Goal: Task Accomplishment & Management: Manage account settings

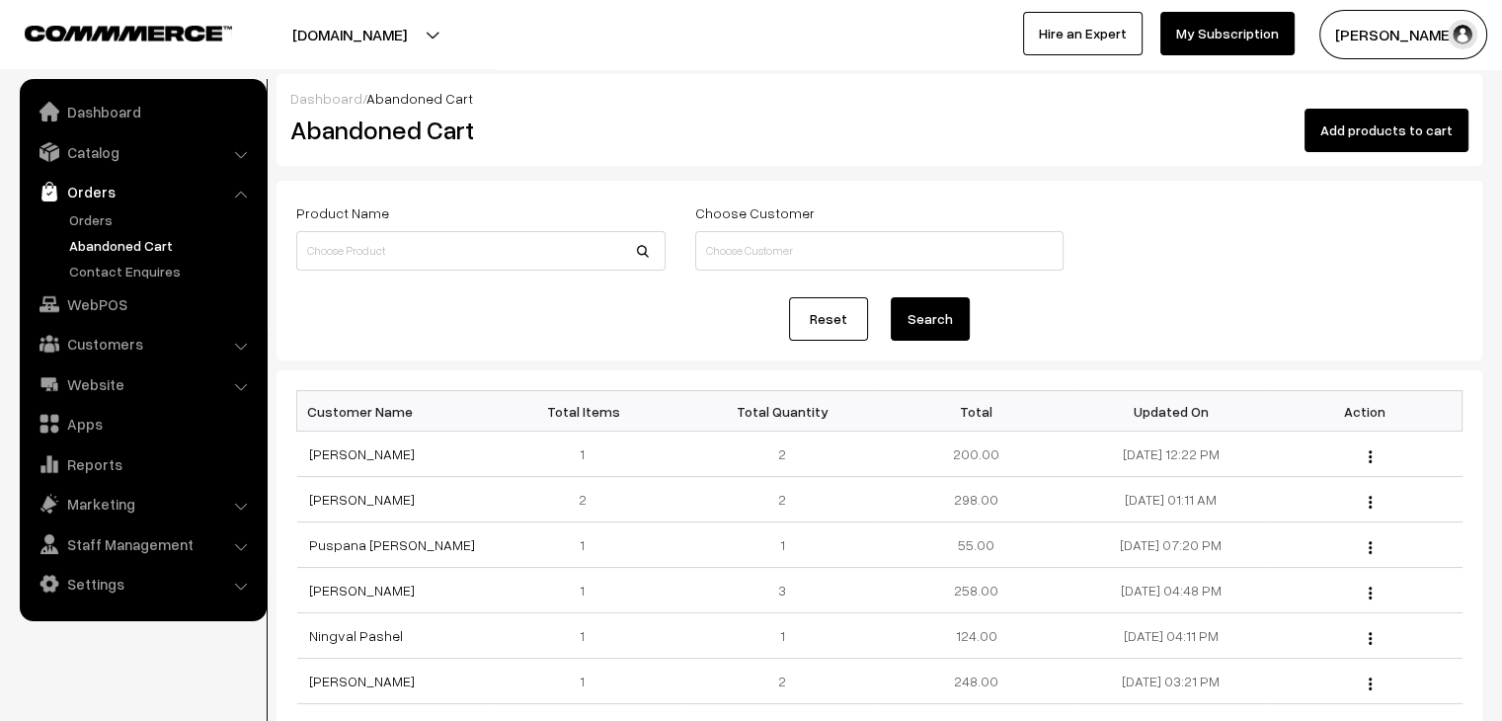
click at [125, 206] on link "Orders" at bounding box center [142, 192] width 235 height 36
click at [159, 215] on link "Orders" at bounding box center [162, 219] width 196 height 21
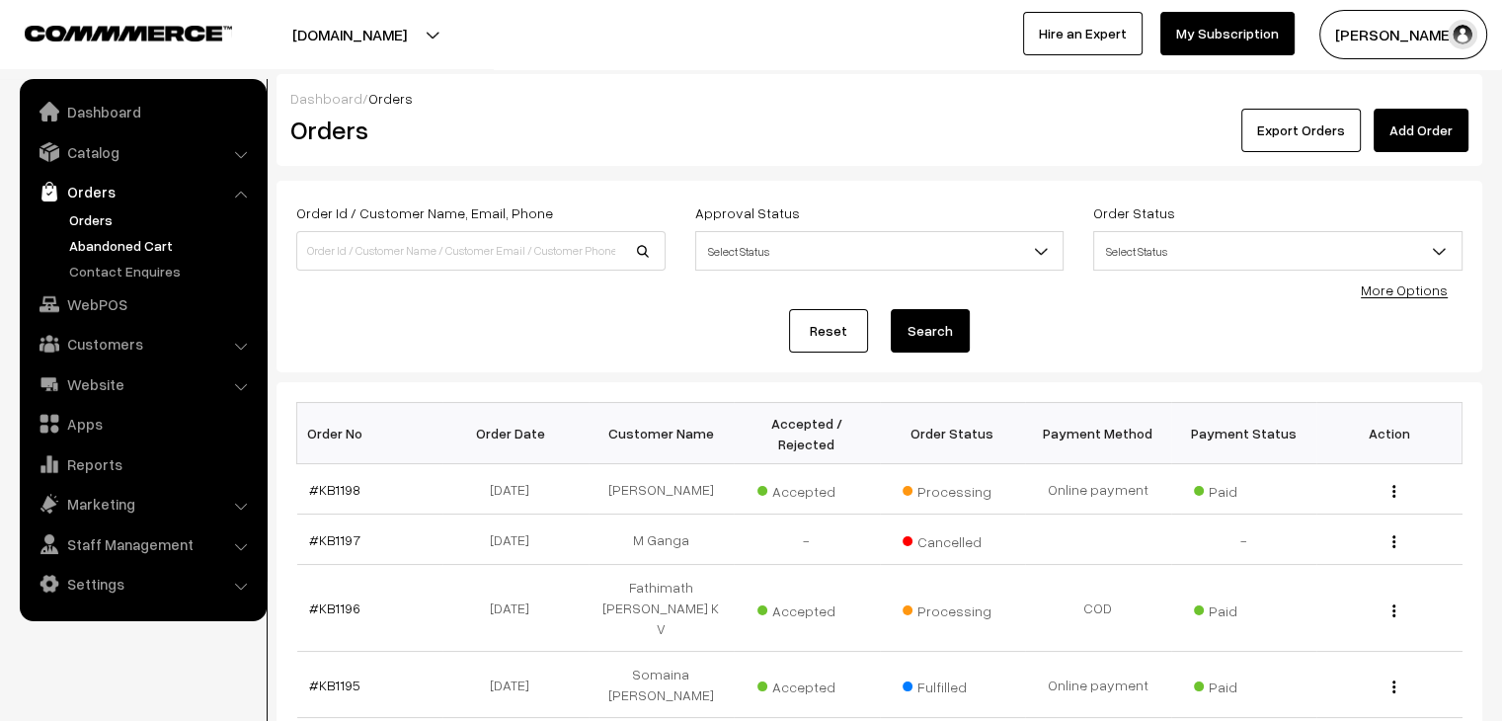
click at [117, 238] on link "Abandoned Cart" at bounding box center [162, 245] width 196 height 21
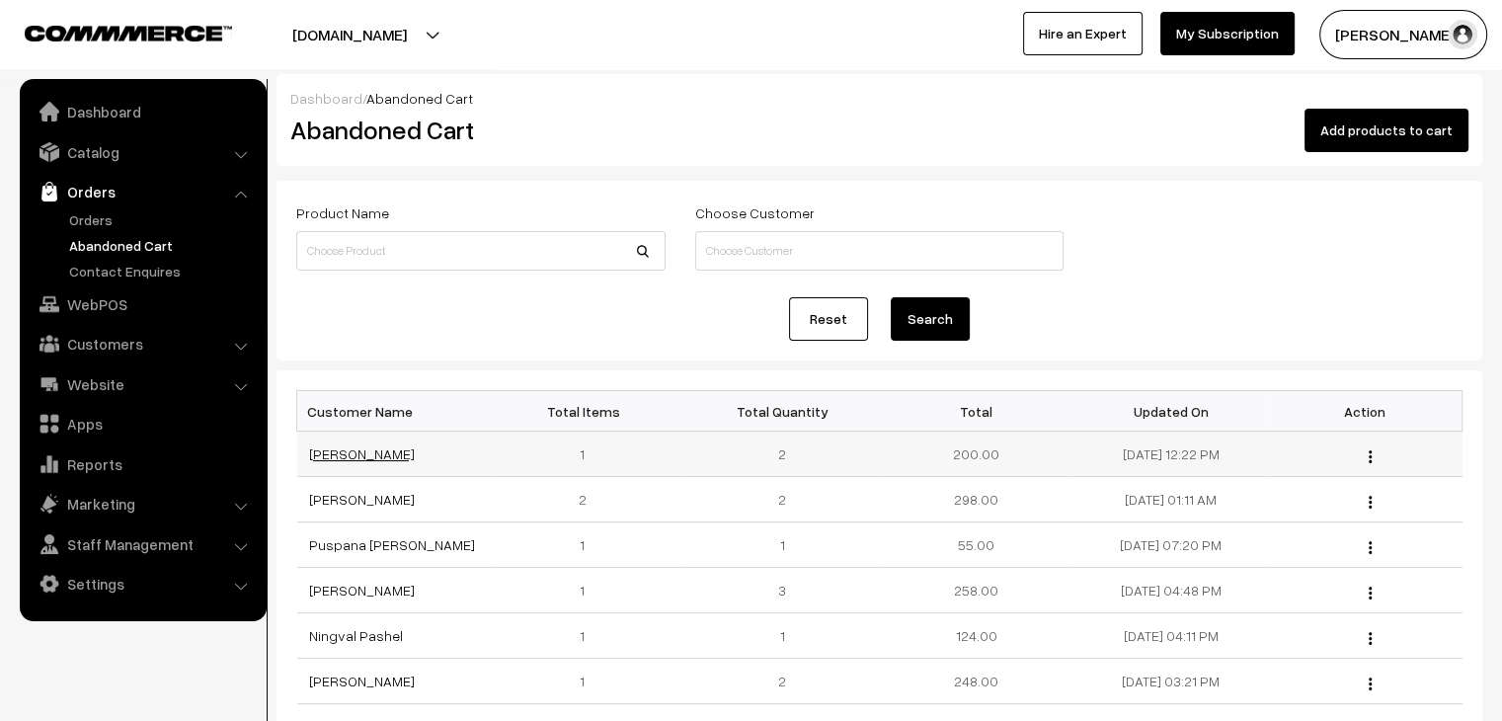
click at [338, 451] on link "Kritika Sharma" at bounding box center [362, 453] width 106 height 17
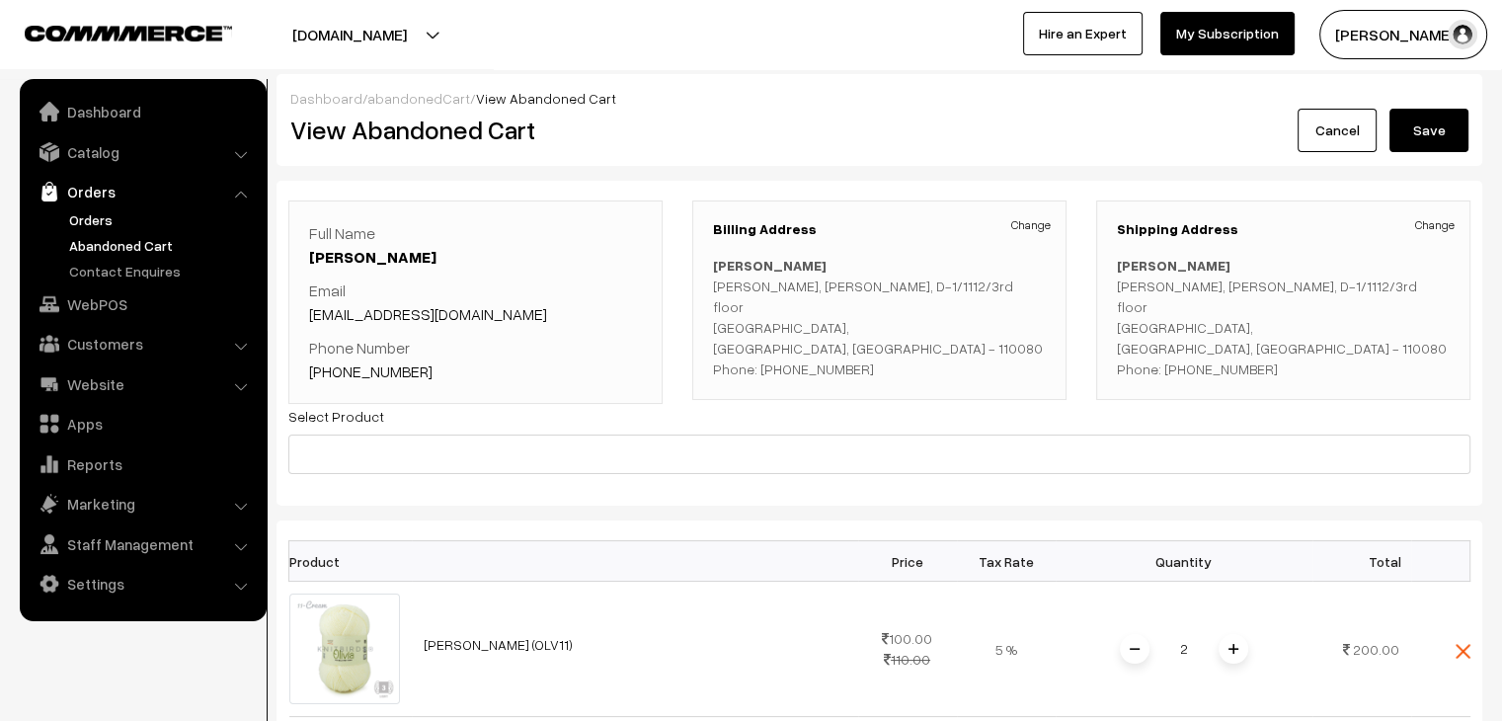
click at [124, 220] on link "Orders" at bounding box center [162, 219] width 196 height 21
